Goal: Task Accomplishment & Management: Complete application form

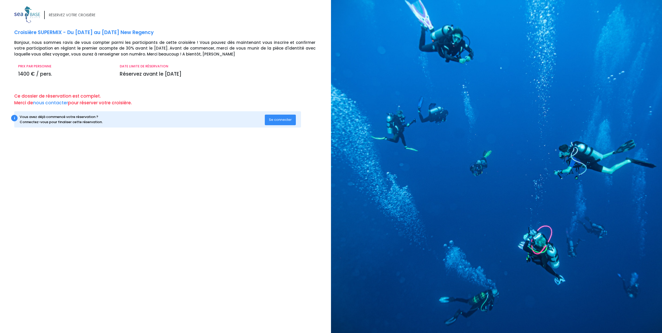
click at [278, 121] on span "Se connecter" at bounding box center [280, 119] width 23 height 5
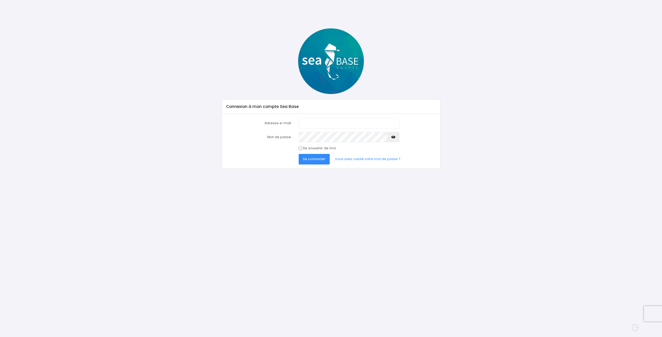
click at [303, 124] on input "Adresse e-mail" at bounding box center [349, 123] width 101 height 10
type input "gilles.torrent63@gmail.com"
click at [393, 137] on icon "button" at bounding box center [393, 137] width 4 height 0
click at [302, 148] on input "Se souvenir de moi" at bounding box center [300, 148] width 3 height 3
checkbox input "true"
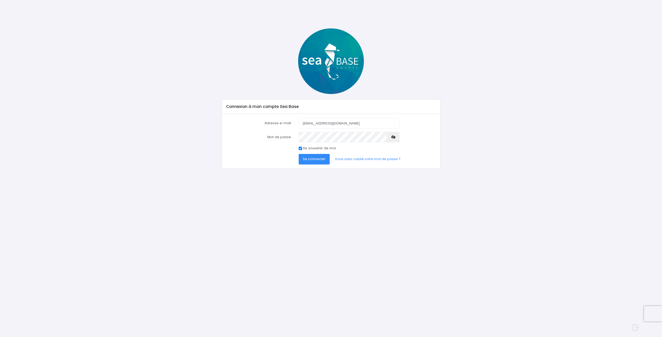
click at [316, 157] on span "Se connecter" at bounding box center [314, 159] width 23 height 5
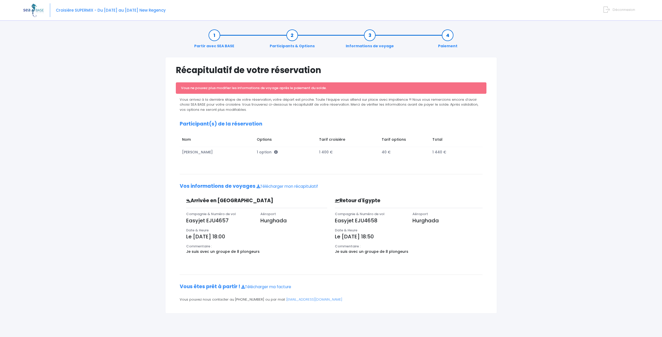
click at [29, 9] on img at bounding box center [33, 10] width 20 height 13
